Goal: Find specific page/section: Find specific page/section

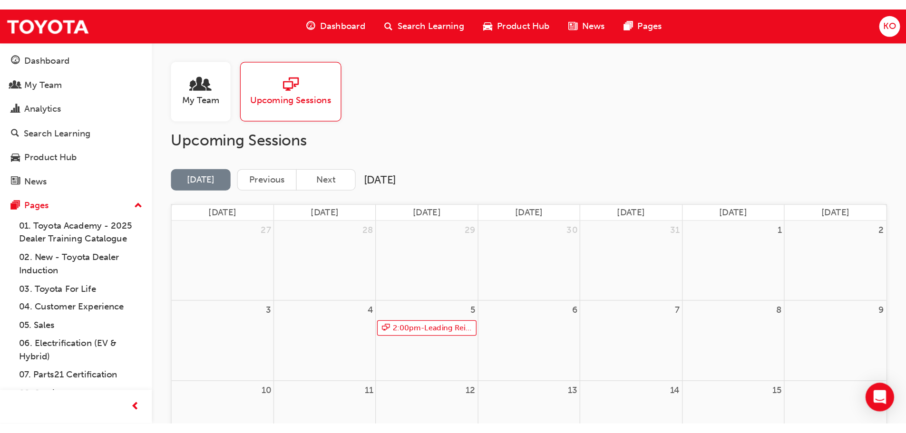
scroll to position [190, 0]
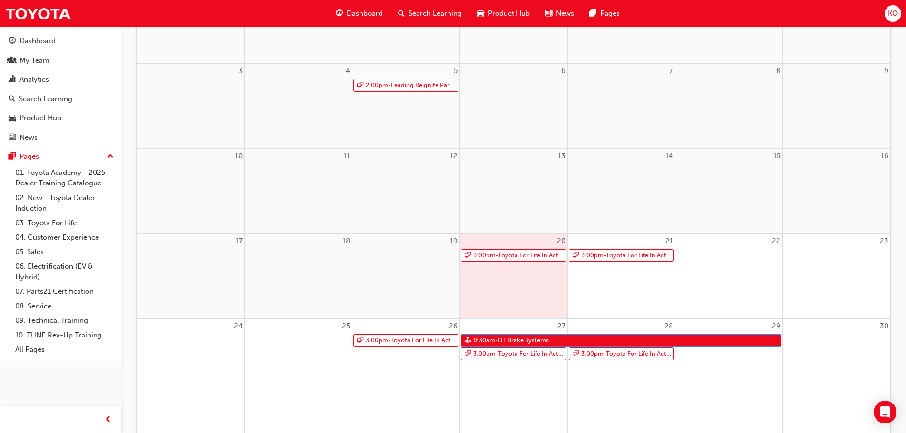
click at [58, 51] on button "Dashboard My Team Analytics Search Learning Product Hub News Pages" at bounding box center [61, 88] width 114 height 117
click at [59, 58] on div "My Team" at bounding box center [61, 61] width 104 height 12
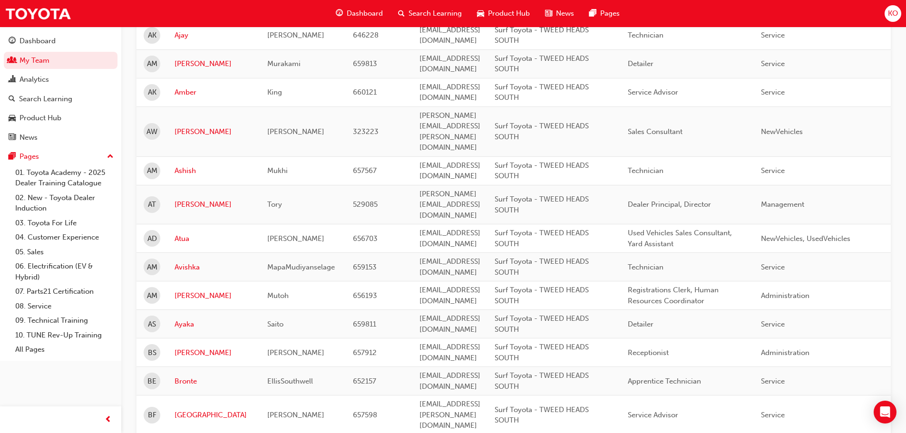
click at [188, 151] on td "[PERSON_NAME]" at bounding box center [213, 132] width 93 height 50
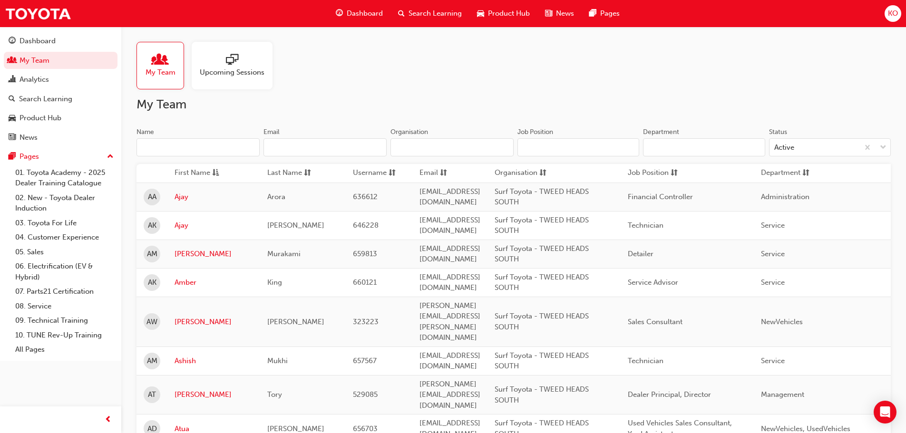
click at [188, 151] on input "Name" at bounding box center [197, 147] width 123 height 18
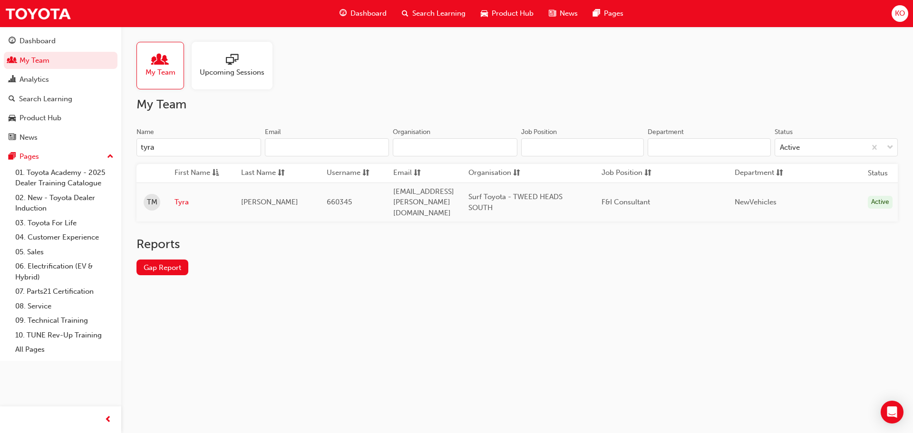
type input "tyra"
click at [186, 199] on link "Tyra" at bounding box center [201, 202] width 52 height 11
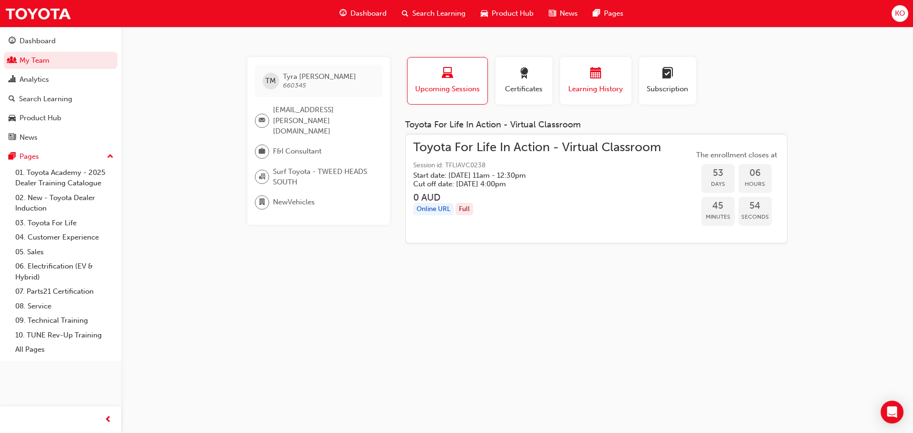
click at [575, 74] on div "button" at bounding box center [595, 75] width 57 height 15
